Goal: Find specific page/section: Find specific page/section

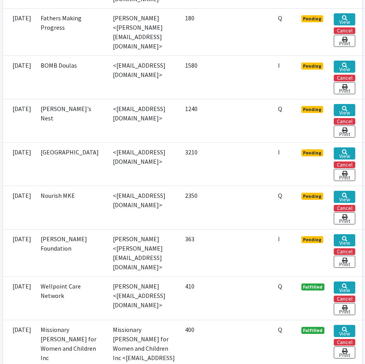
scroll to position [443, 0]
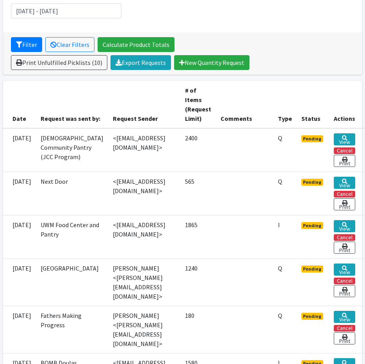
scroll to position [117, 0]
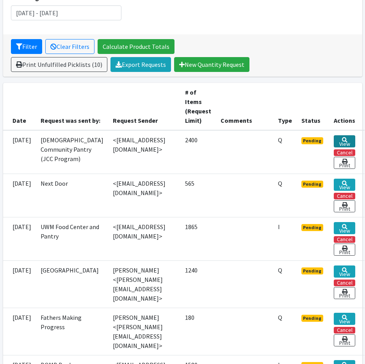
click at [355, 140] on link "View" at bounding box center [344, 141] width 21 height 12
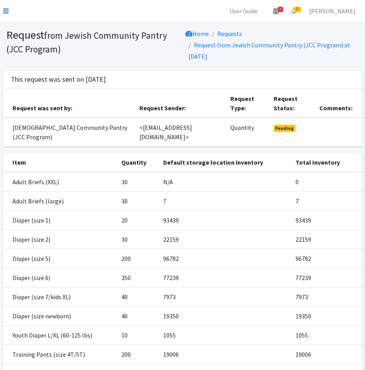
click at [7, 7] on link at bounding box center [5, 10] width 5 height 9
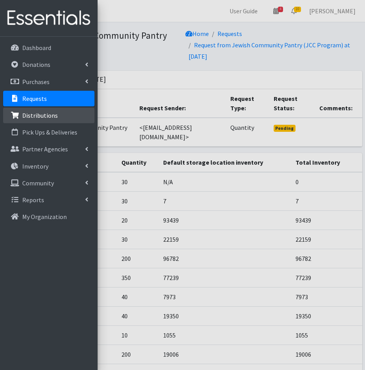
click at [59, 115] on link "Distributions" at bounding box center [48, 115] width 91 height 16
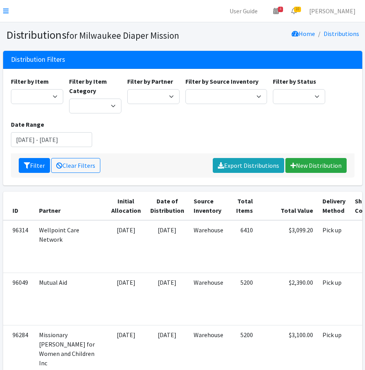
click at [0, 9] on nav "User Guide 4 4 Pick-ups remaining this week View Calendar 10 10 Requests 0 Part…" at bounding box center [182, 11] width 365 height 22
click at [7, 10] on icon at bounding box center [5, 11] width 5 height 6
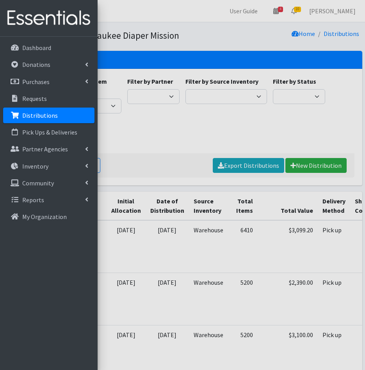
click at [52, 116] on p "Distributions" at bounding box center [40, 115] width 36 height 8
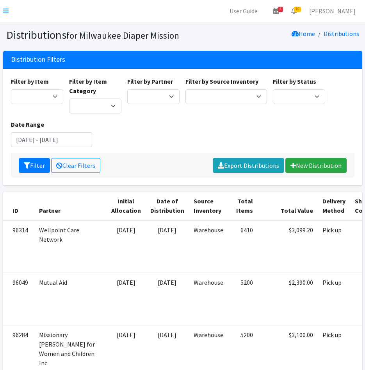
click at [177, 129] on div "Filter by Item Adult Briefs (large) Adult Briefs (Medium) Adult Briefs (small) …" at bounding box center [183, 115] width 350 height 77
click at [158, 97] on select "Bay View Community Center BOMB Doulas Camp Reunite Cathedral Center, Inc Cross …" at bounding box center [153, 96] width 52 height 15
select select "4337"
click at [127, 89] on select "Bay View Community Center BOMB Doulas Camp Reunite Cathedral Center, Inc Cross …" at bounding box center [153, 96] width 52 height 15
click at [48, 146] on input "July 10, 2025 - October 10, 2025" at bounding box center [52, 139] width 82 height 15
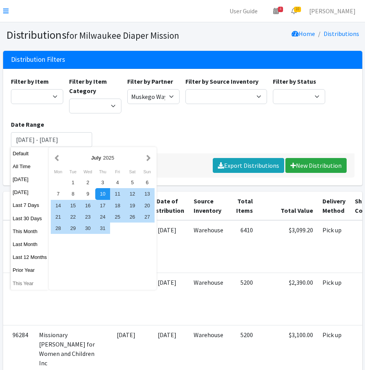
click at [28, 283] on button "This Year" at bounding box center [30, 283] width 38 height 11
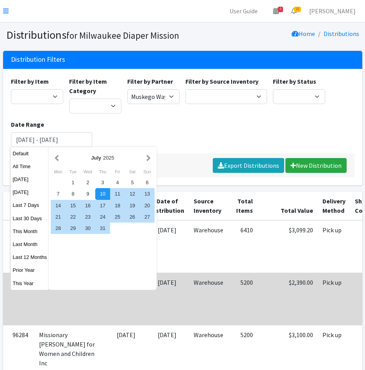
type input "January 1, 2025 - December 31, 2025"
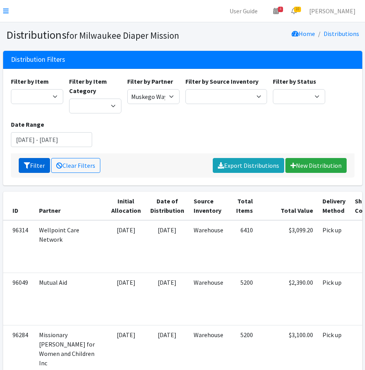
click at [36, 158] on button "Filter" at bounding box center [34, 165] width 31 height 15
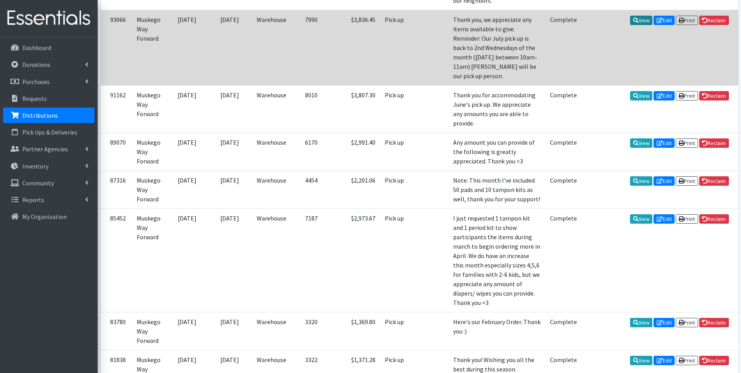
scroll to position [391, 0]
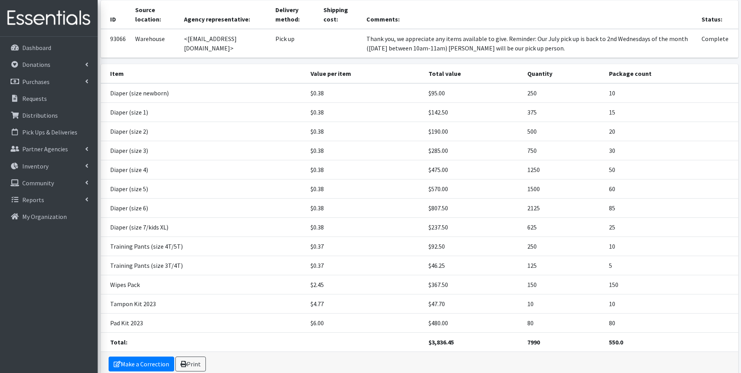
scroll to position [50, 0]
click at [199, 359] on link "Print" at bounding box center [190, 364] width 30 height 15
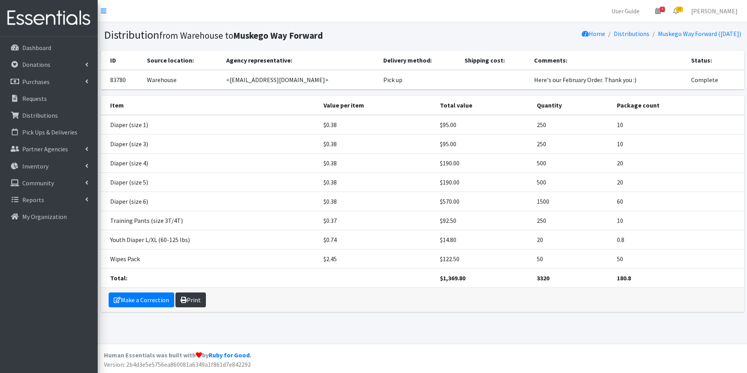
click at [191, 298] on link "Print" at bounding box center [190, 299] width 30 height 15
